Goal: Information Seeking & Learning: Learn about a topic

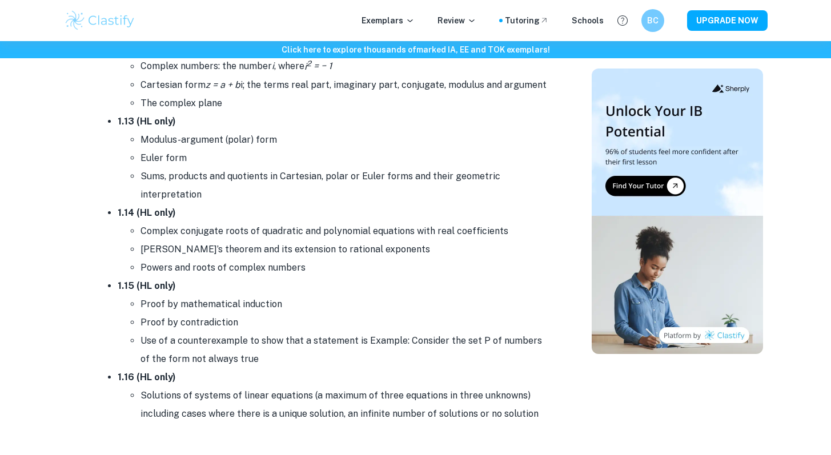
scroll to position [2121, 0]
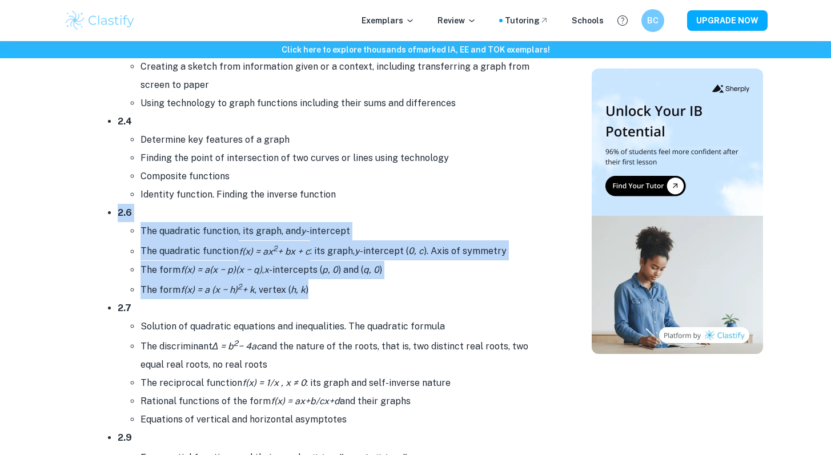
drag, startPoint x: 271, startPoint y: 209, endPoint x: 332, endPoint y: 282, distance: 95.6
click at [329, 282] on li "2.6 The quadratic function, its graph, and y -intercept The quadratic function …" at bounding box center [335, 251] width 434 height 95
click at [332, 282] on li "The form f(x) = a (x − h) 2 + k , vertex ( h, k )" at bounding box center [345, 289] width 411 height 20
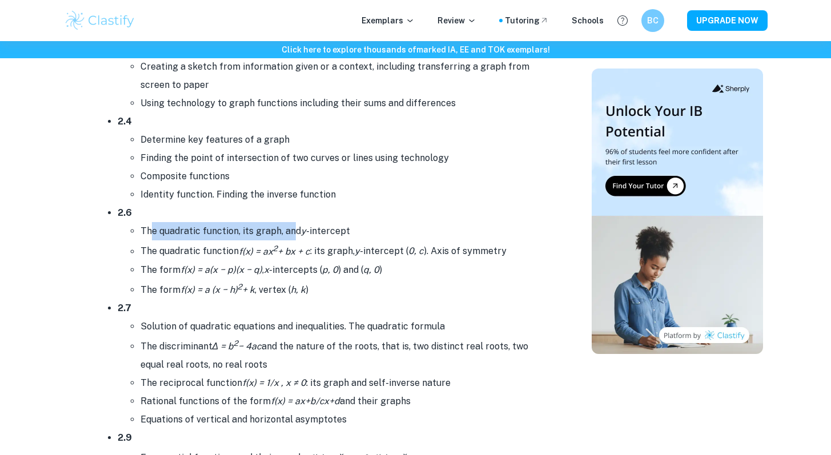
drag, startPoint x: 152, startPoint y: 229, endPoint x: 292, endPoint y: 227, distance: 139.9
click at [292, 227] on li "The quadratic function, its graph, and y -intercept" at bounding box center [345, 231] width 411 height 18
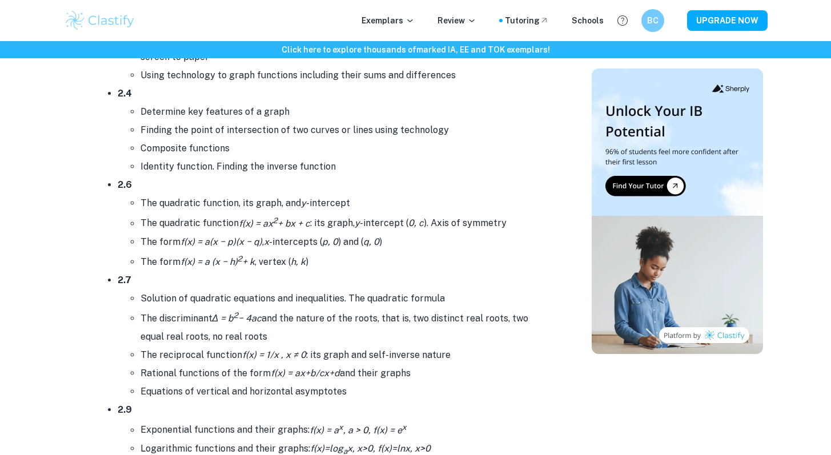
scroll to position [2236, 0]
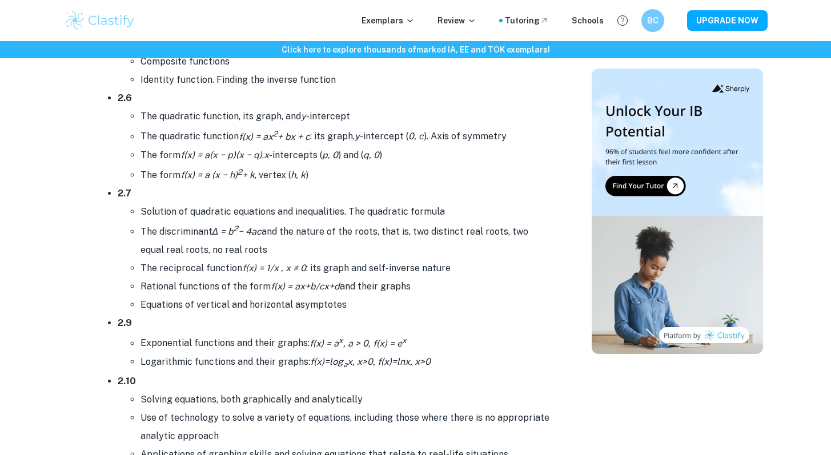
drag, startPoint x: 142, startPoint y: 194, endPoint x: 276, endPoint y: 248, distance: 145.0
click at [276, 248] on li "2.7 Solution of quadratic equations and inequalities. The quadratic formula The…" at bounding box center [335, 249] width 434 height 130
click at [276, 248] on li "The discriminant Δ = b 2 − 4ac and the nature of the roots, that is, two distin…" at bounding box center [345, 240] width 411 height 38
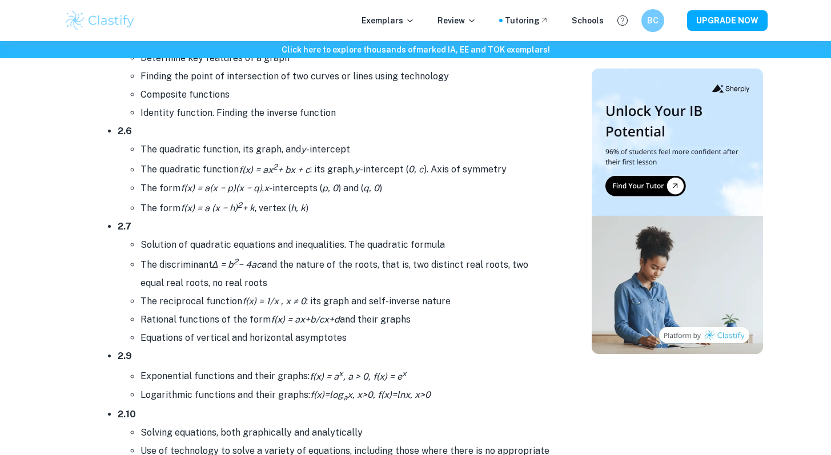
scroll to position [2203, 0]
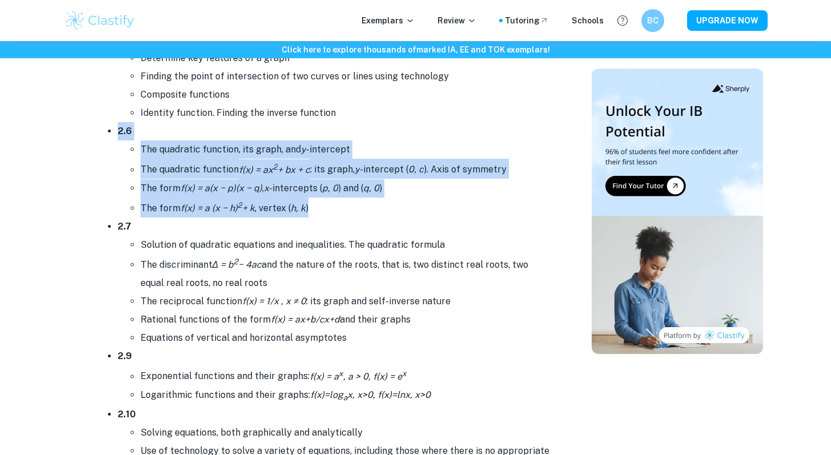
drag, startPoint x: 186, startPoint y: 125, endPoint x: 317, endPoint y: 212, distance: 157.7
click at [317, 212] on ul "2.1 Different forms of the equation of a straight line Gradient; intercepts Lin…" at bounding box center [323, 289] width 457 height 1147
click at [319, 212] on li "The form f(x) = a (x − h) 2 + k , vertex ( h, k )" at bounding box center [345, 208] width 411 height 20
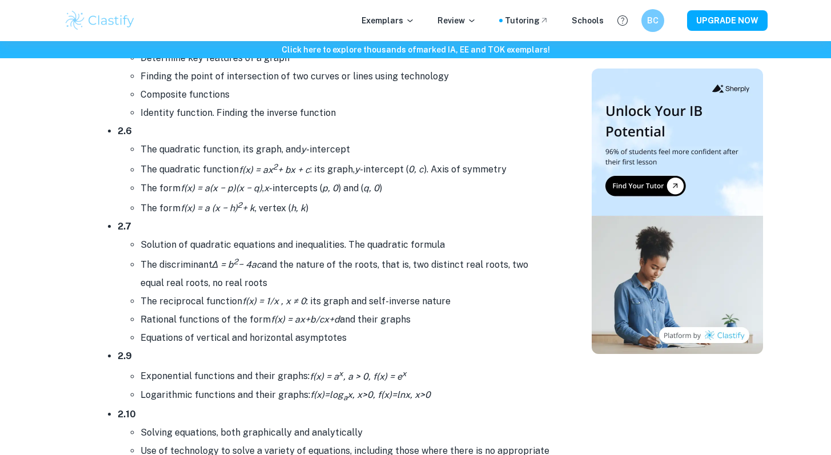
drag, startPoint x: 220, startPoint y: 252, endPoint x: 206, endPoint y: 298, distance: 47.7
click at [260, 303] on ul "Solution of quadratic equations and inequalities. The quadratic formula The dis…" at bounding box center [335, 291] width 434 height 111
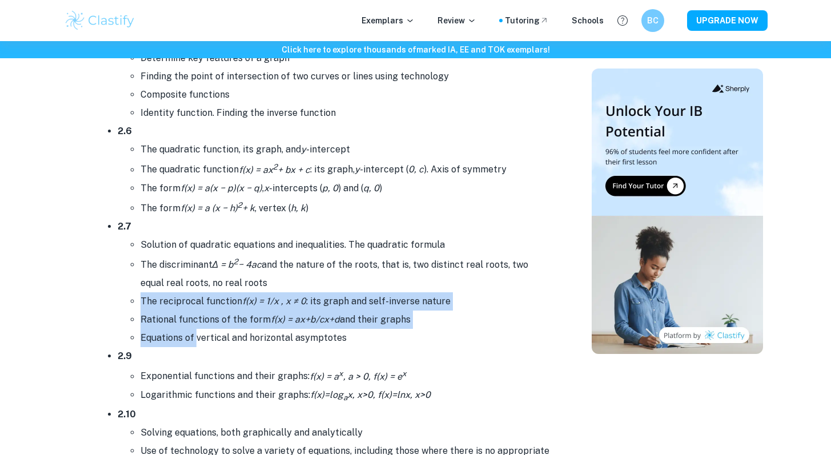
drag, startPoint x: 142, startPoint y: 299, endPoint x: 198, endPoint y: 337, distance: 68.1
click at [196, 337] on ul "Solution of quadratic equations and inequalities. The quadratic formula The dis…" at bounding box center [335, 291] width 434 height 111
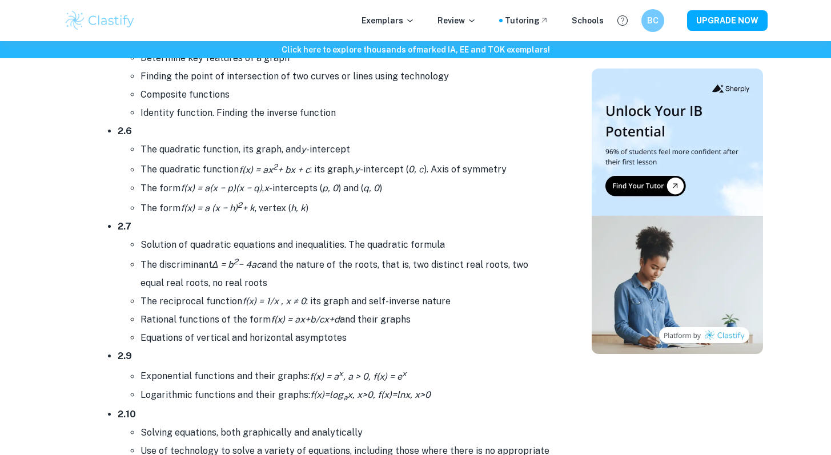
click at [198, 338] on li "Equations of vertical and horizontal asymptotes" at bounding box center [345, 338] width 411 height 18
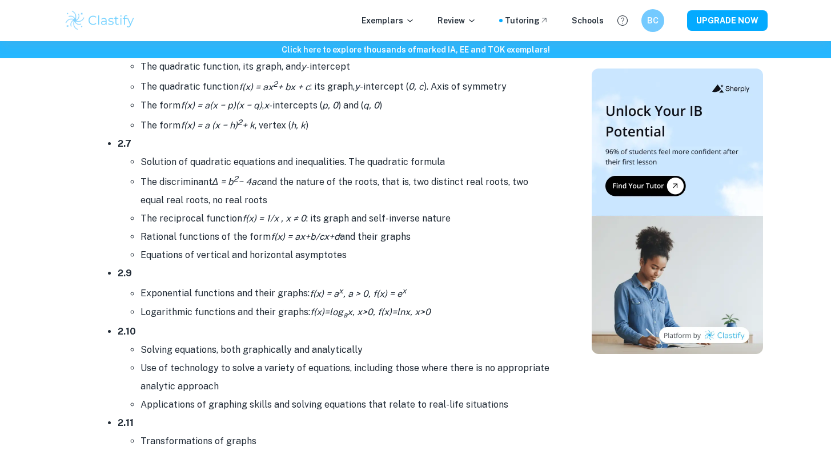
scroll to position [2285, 0]
